Goal: Information Seeking & Learning: Learn about a topic

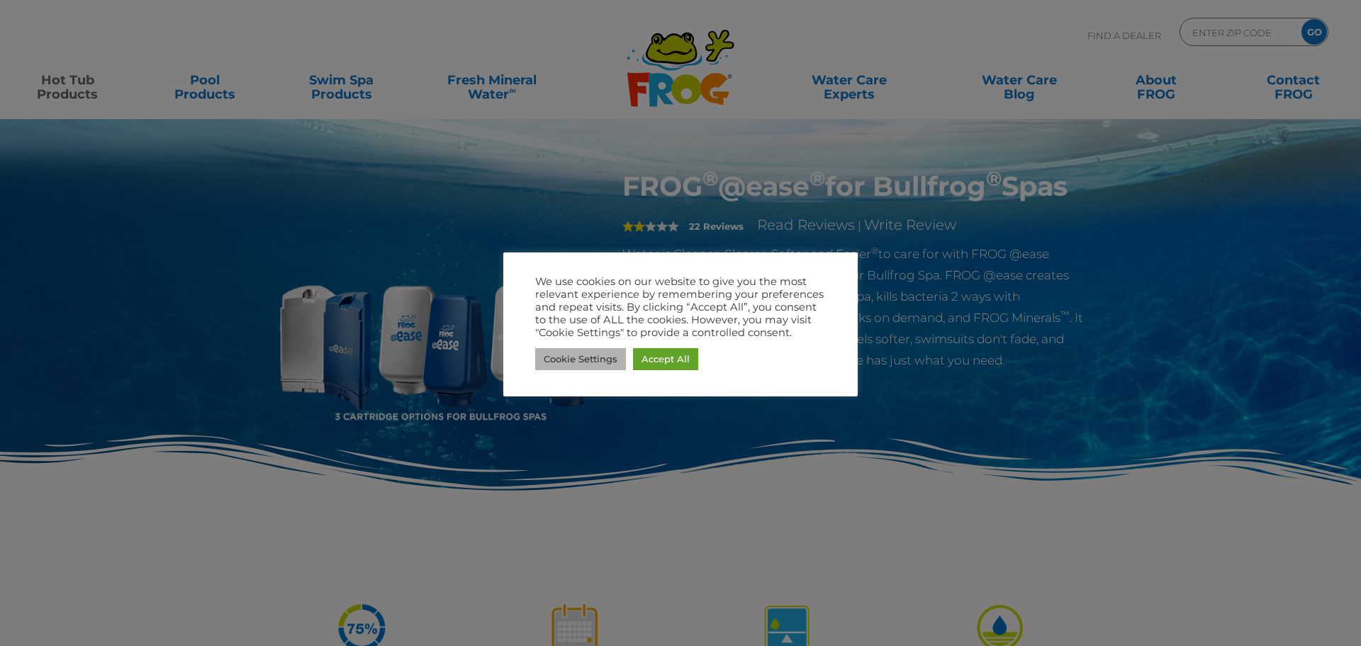
click at [578, 360] on link "Cookie Settings" at bounding box center [580, 359] width 91 height 22
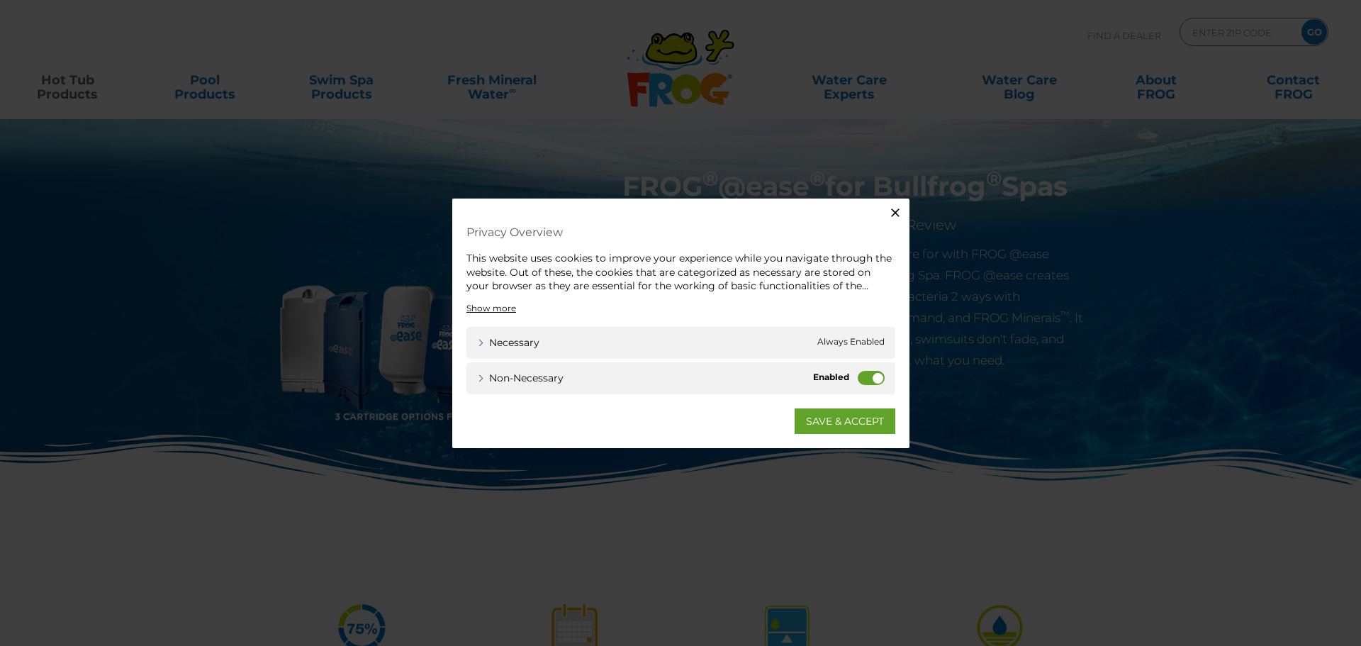
click at [863, 376] on label "Non-necessary" at bounding box center [871, 377] width 27 height 14
click at [0, 0] on input "Non-necessary" at bounding box center [0, 0] width 0 height 0
click at [822, 425] on link "SAVE & ACCEPT" at bounding box center [845, 421] width 101 height 26
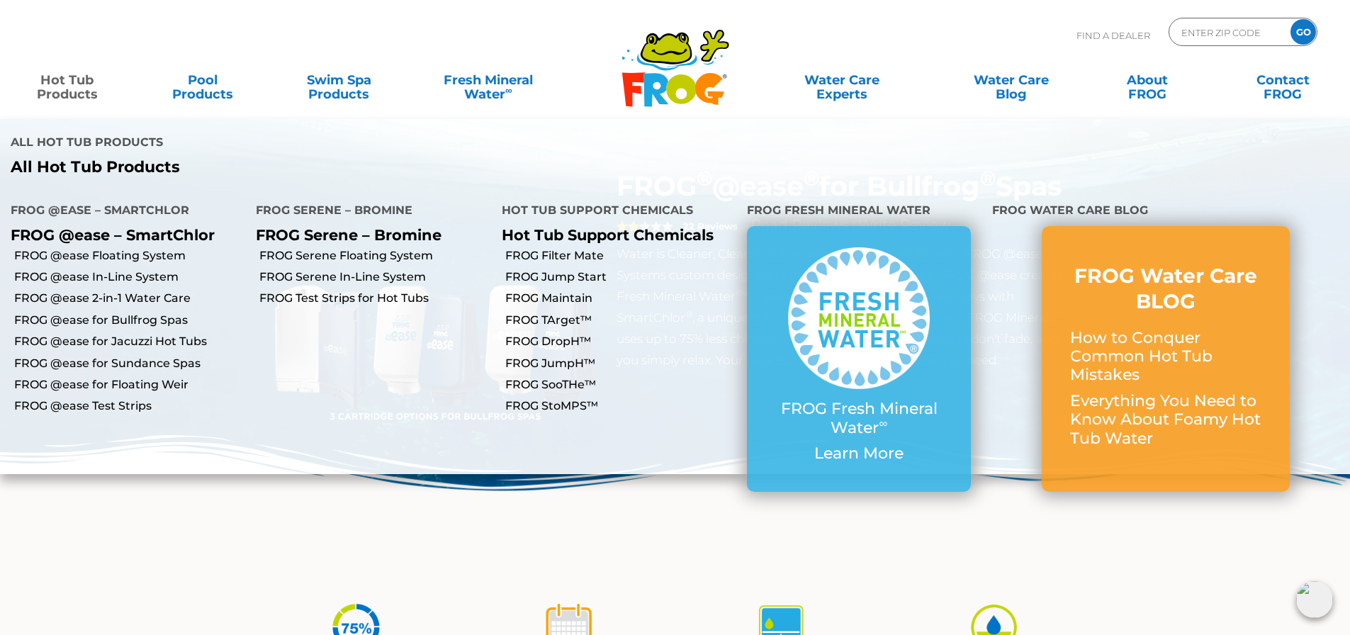
click at [60, 86] on link "Hot Tub Products" at bounding box center [67, 80] width 106 height 28
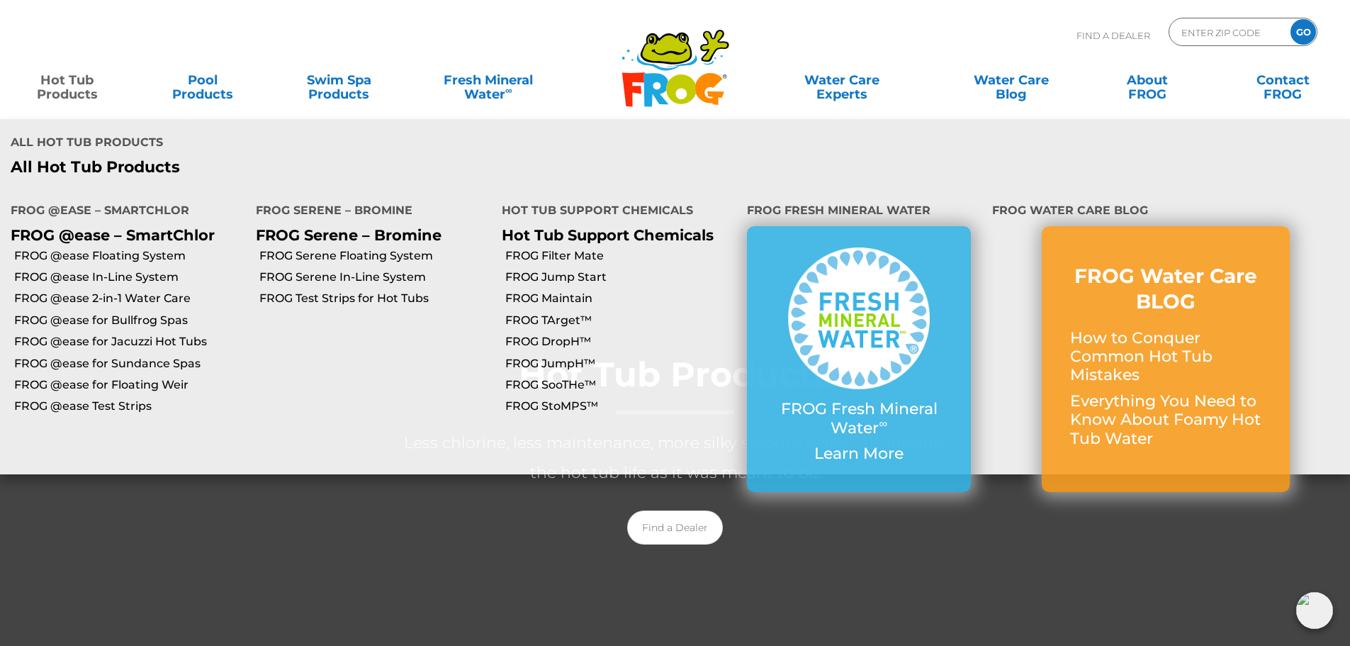
click at [63, 266] on li "FROG @ease In-Line System" at bounding box center [122, 276] width 245 height 21
click at [61, 313] on link "FROG @ease for Bullfrog Spas" at bounding box center [129, 321] width 231 height 16
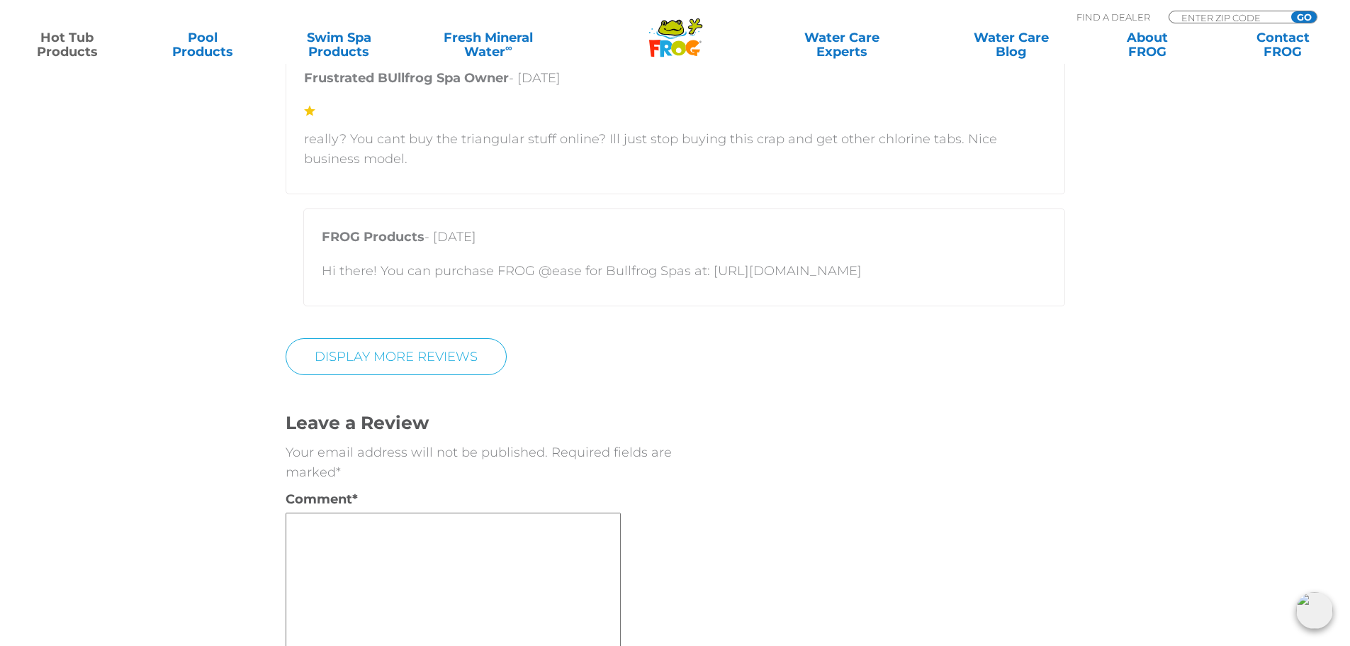
scroll to position [3828, 0]
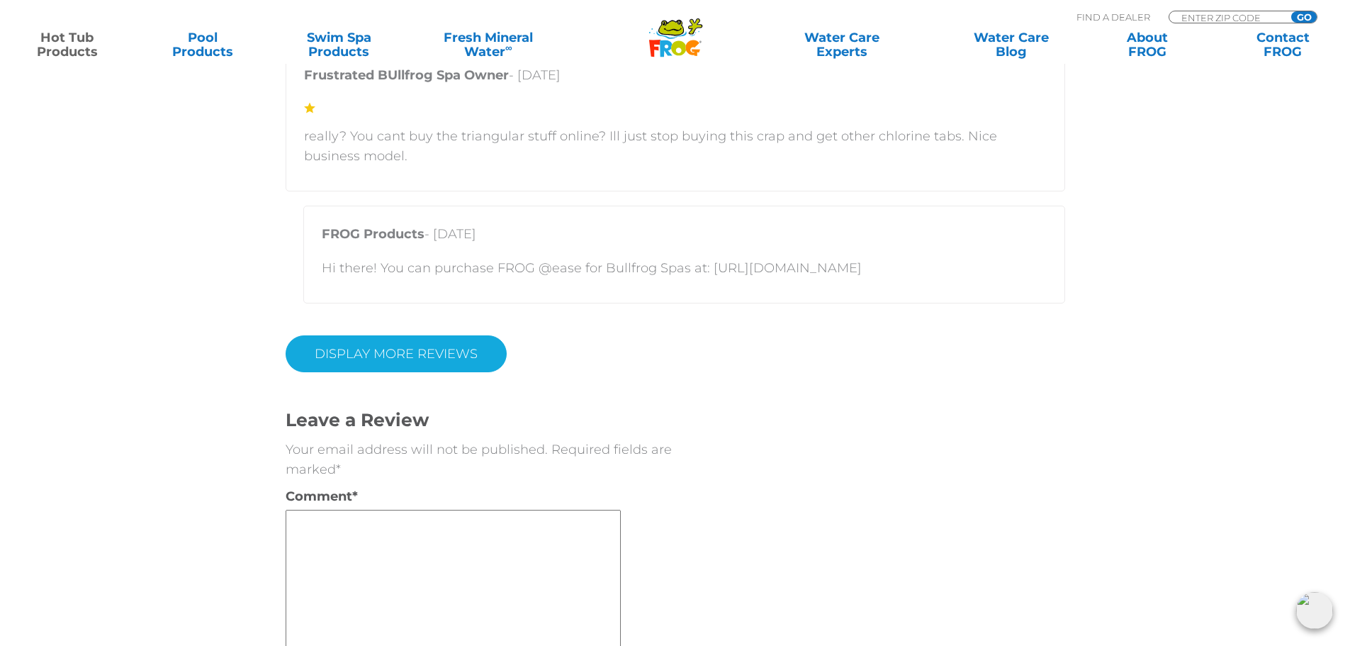
click at [371, 353] on link "Display More Reviews" at bounding box center [396, 353] width 221 height 37
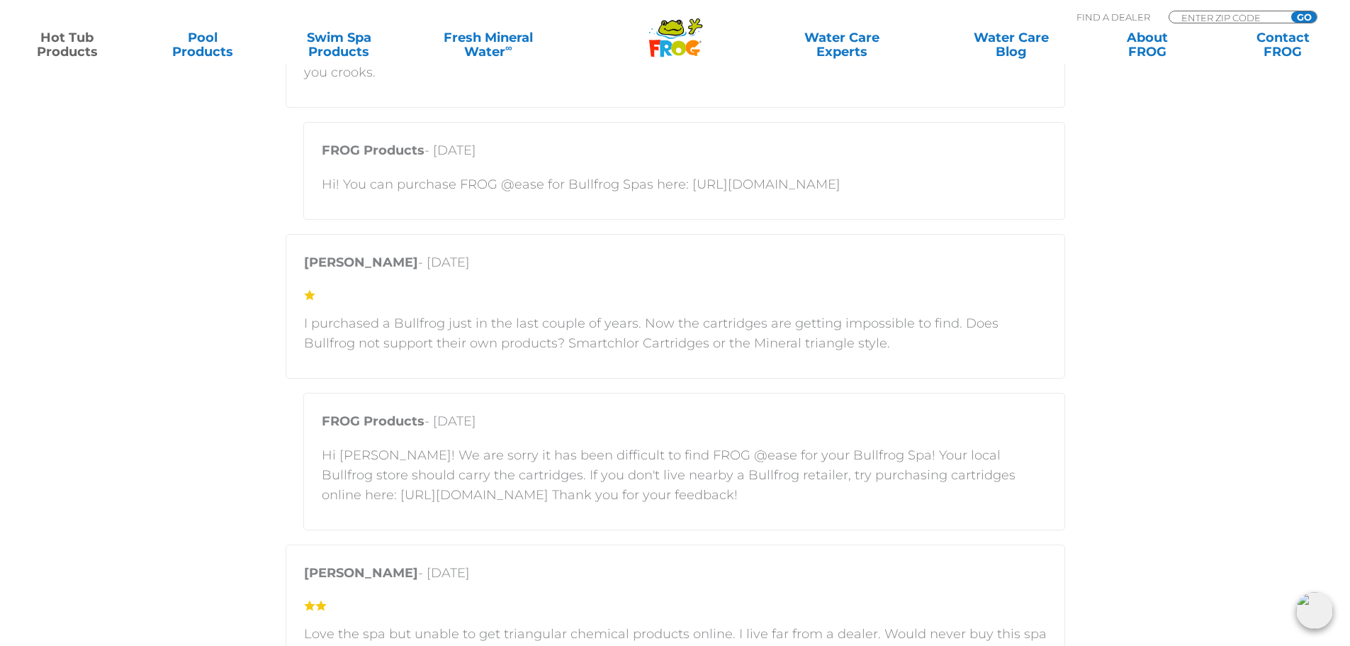
scroll to position [4253, 0]
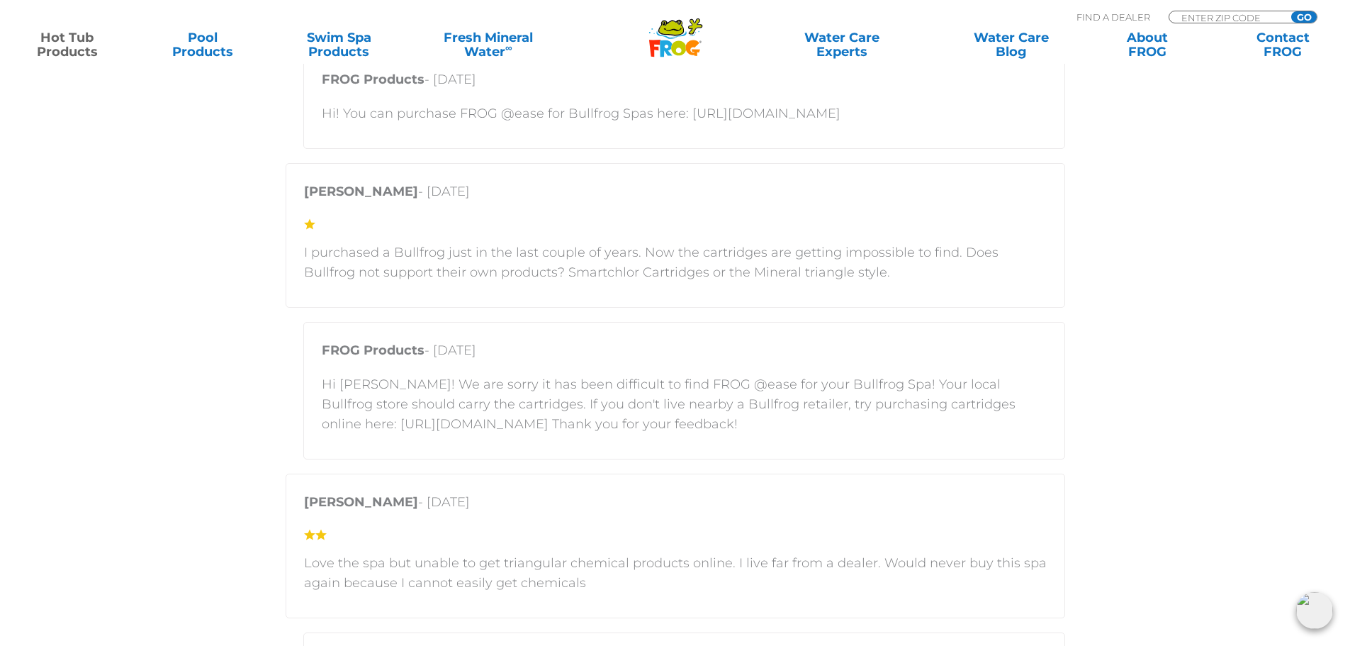
click at [457, 426] on p "Hi Duane! We are sorry it has been difficult to find FROG @ease for your Bullfr…" at bounding box center [684, 404] width 725 height 60
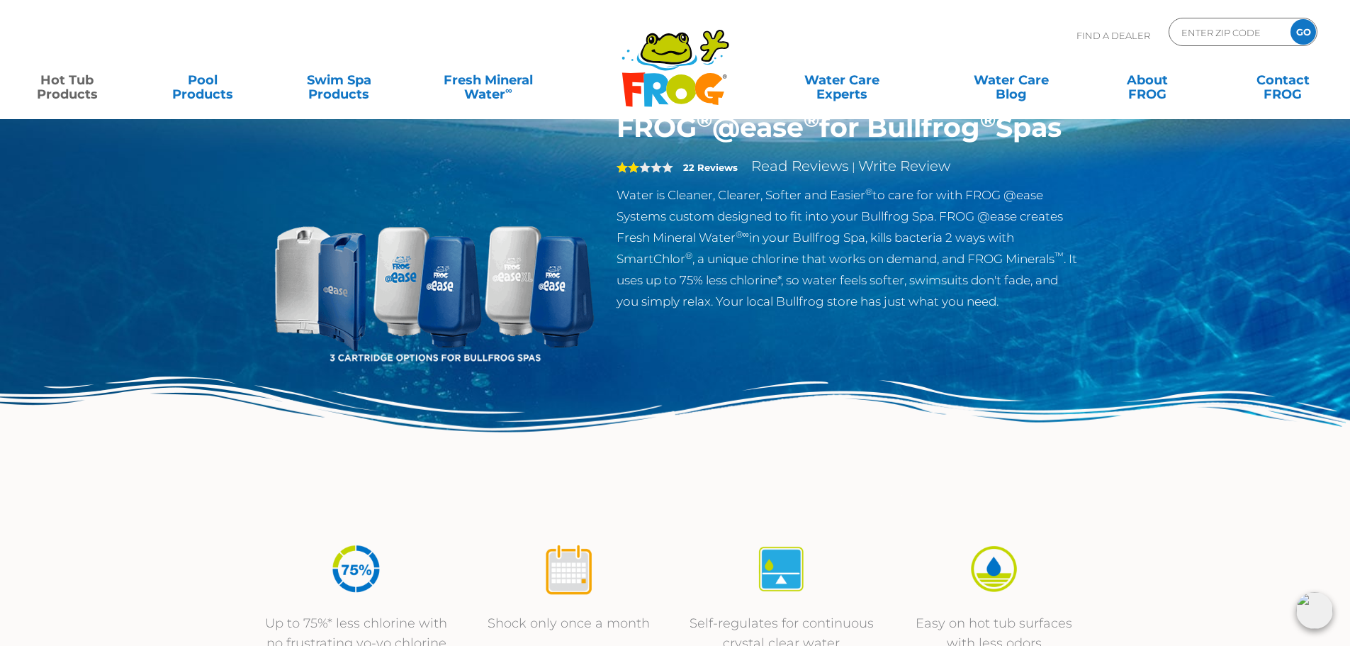
scroll to position [0, 0]
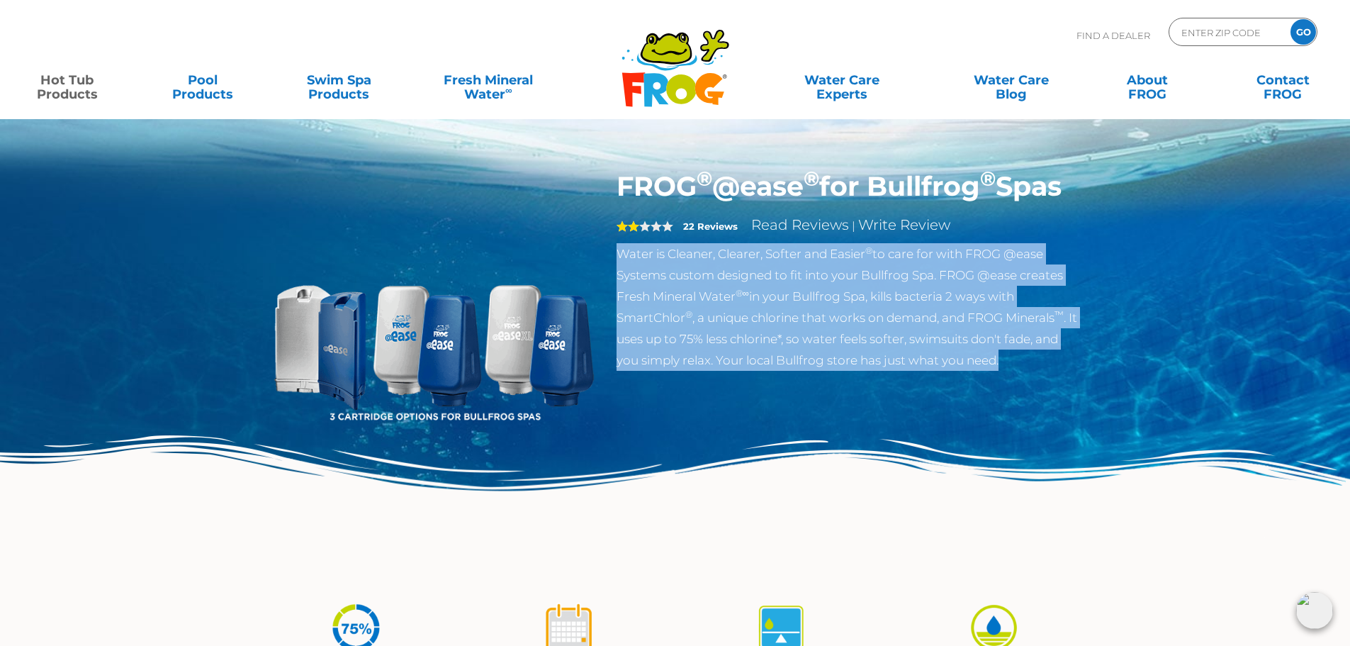
drag, startPoint x: 617, startPoint y: 285, endPoint x: 1065, endPoint y: 388, distance: 459.7
click at [1065, 371] on p "Water is Cleaner, Clearer, Softer and Easier ® to care for with FROG @ease Syst…" at bounding box center [848, 307] width 463 height 128
